Goal: Transaction & Acquisition: Download file/media

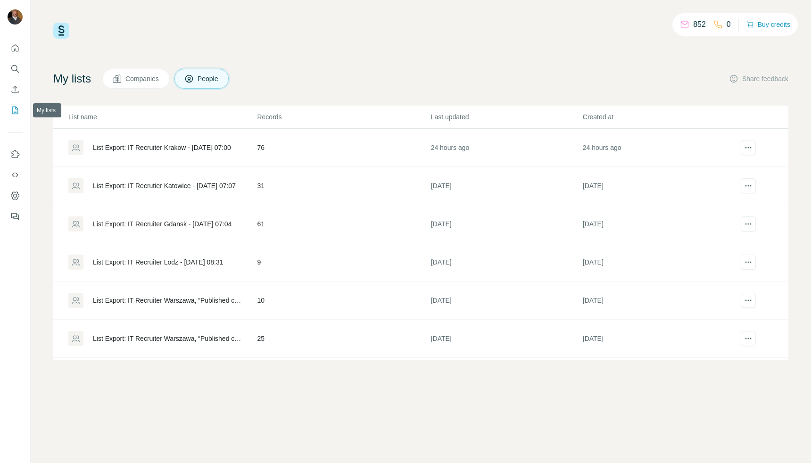
click at [14, 108] on icon "My lists" at bounding box center [14, 110] width 9 height 9
click at [723, 170] on span "Download list as CSV" at bounding box center [713, 166] width 64 height 9
click at [749, 150] on icon "actions" at bounding box center [748, 147] width 9 height 9
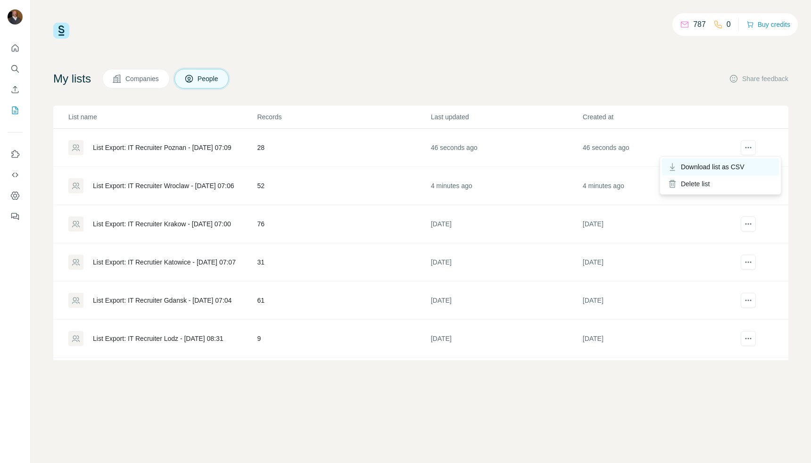
click at [727, 166] on span "Download list as CSV" at bounding box center [713, 166] width 64 height 9
